Goal: Check status

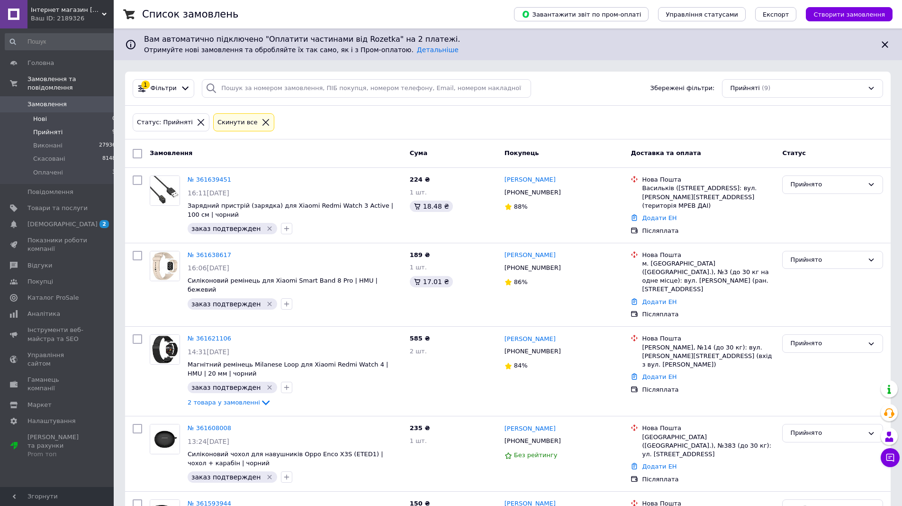
scroll to position [48, 0]
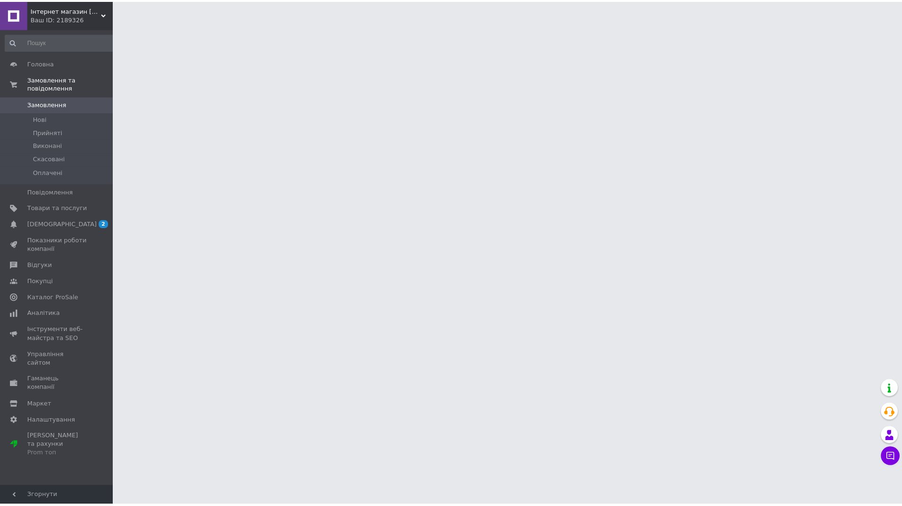
scroll to position [48, 0]
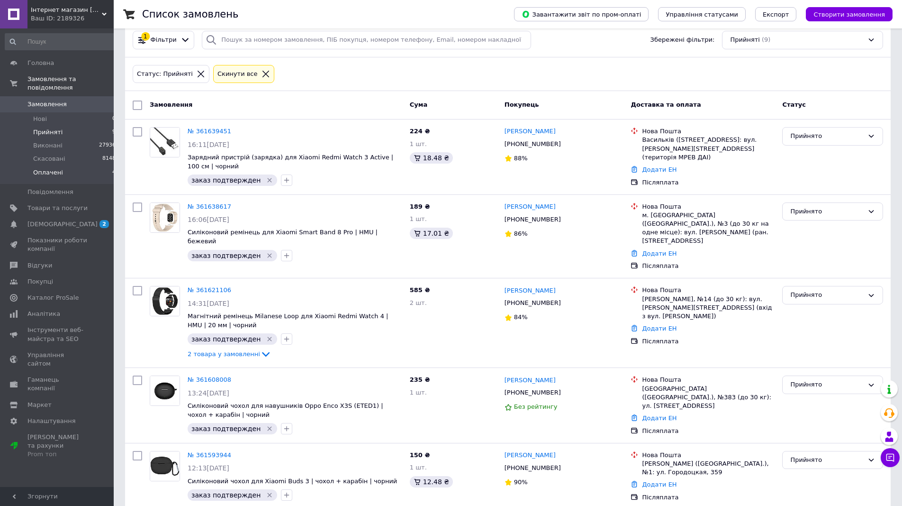
click at [96, 166] on li "Оплачені 4" at bounding box center [60, 175] width 121 height 18
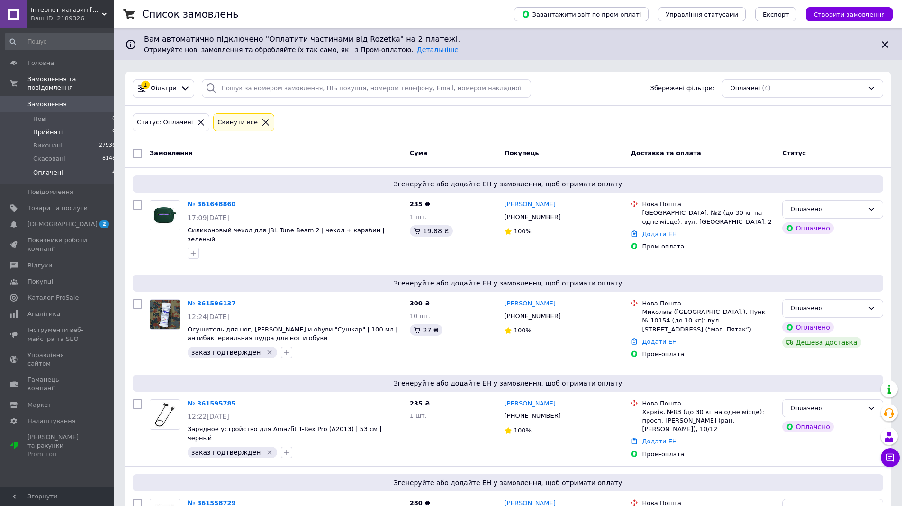
click at [97, 126] on li "Прийняті 9" at bounding box center [60, 132] width 121 height 13
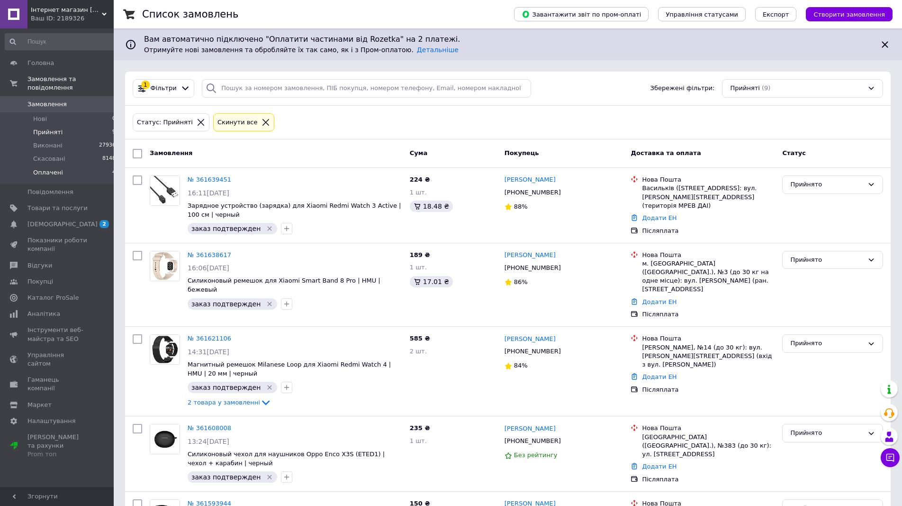
click at [92, 166] on li "Оплачені 4" at bounding box center [60, 175] width 121 height 18
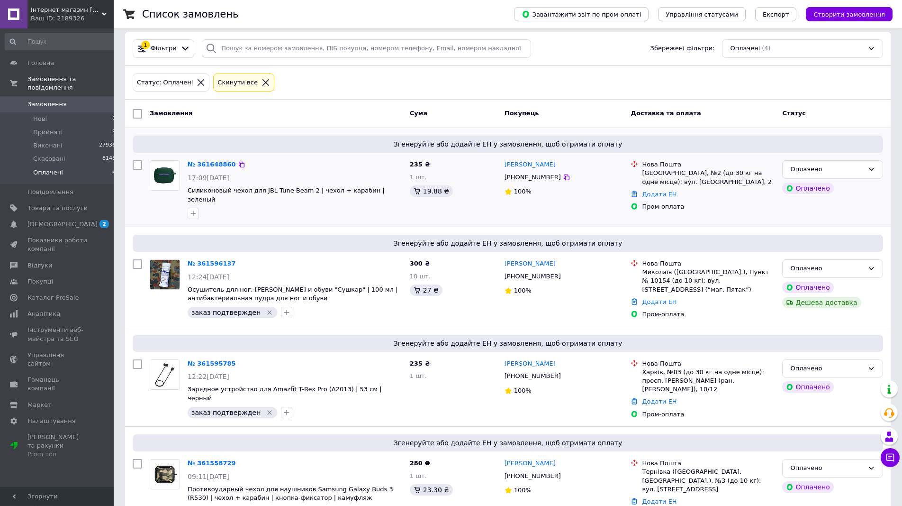
scroll to position [54, 0]
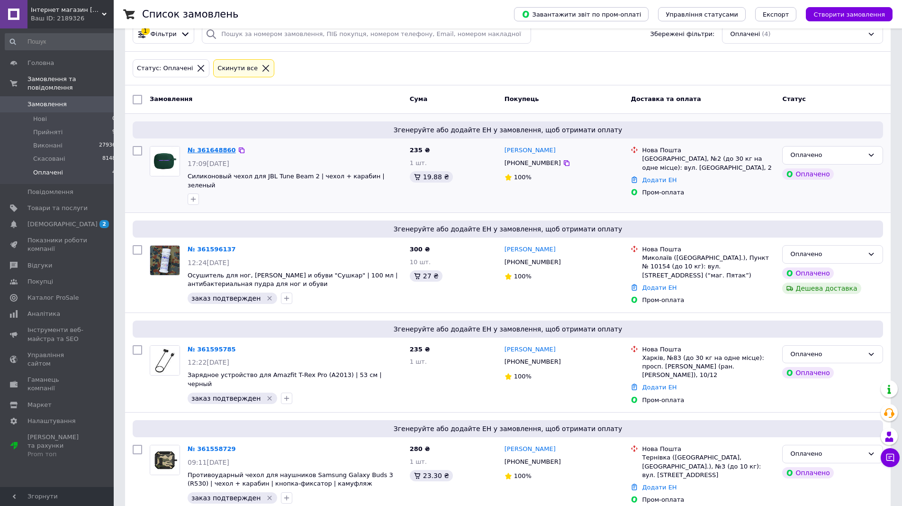
click at [212, 150] on link "№ 361648860" at bounding box center [212, 149] width 48 height 7
